Goal: Find specific page/section: Find specific page/section

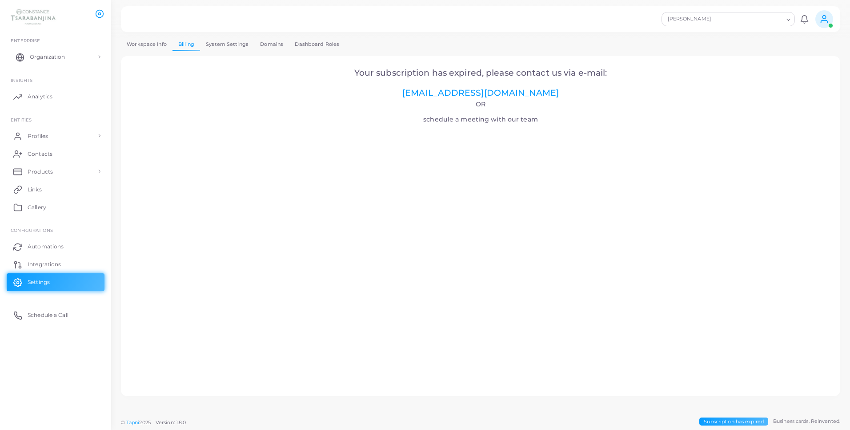
click at [60, 54] on span "Organization" at bounding box center [47, 57] width 35 height 8
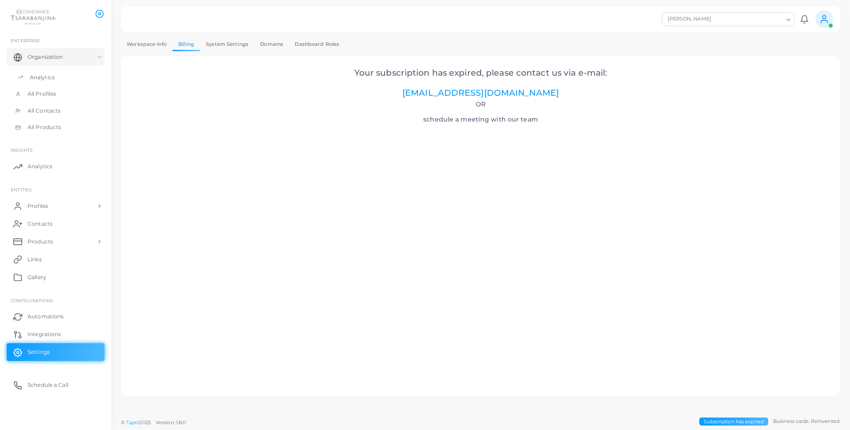
click at [55, 75] on link "Analytics" at bounding box center [56, 77] width 98 height 17
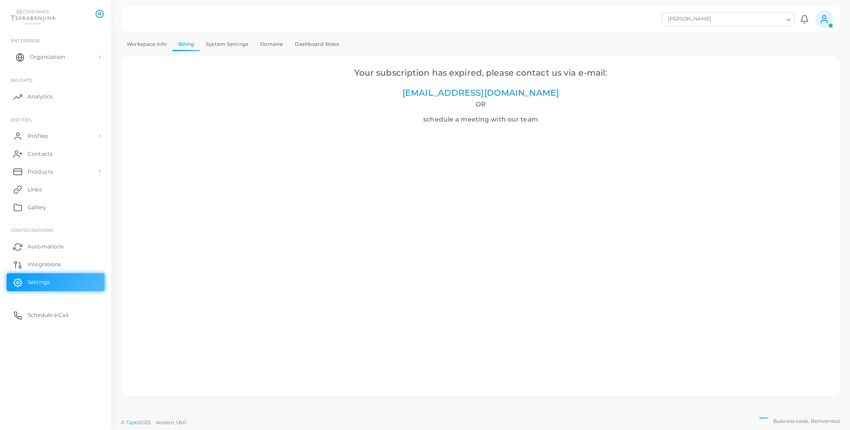
click at [51, 56] on span "Organization" at bounding box center [47, 57] width 35 height 8
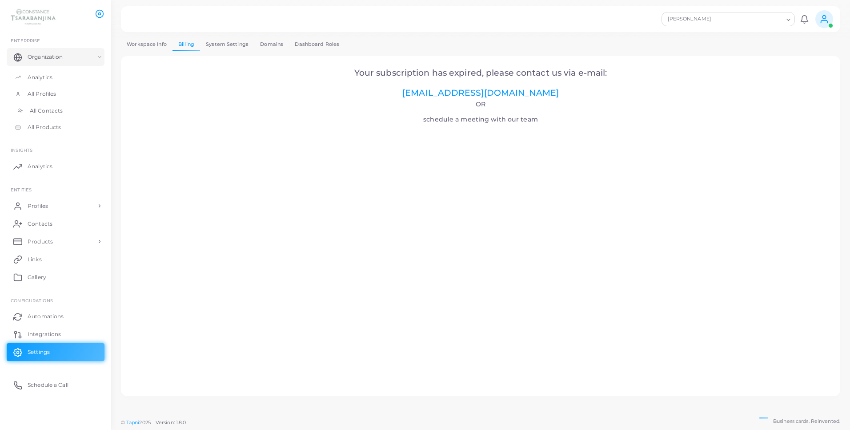
click at [35, 107] on span "All Contacts" at bounding box center [46, 111] width 33 height 8
